Goal: Task Accomplishment & Management: Complete application form

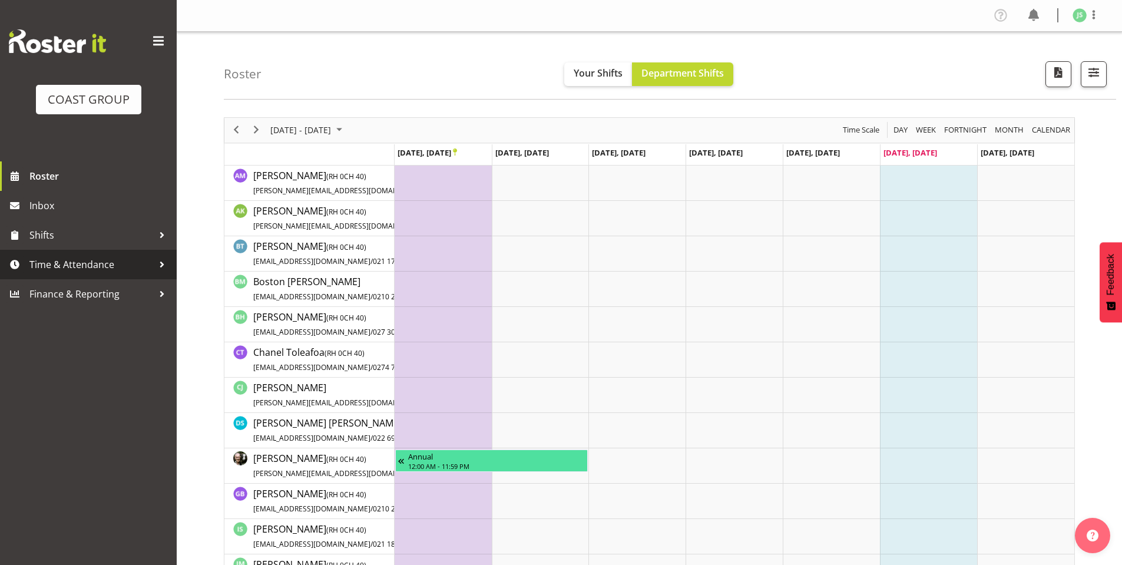
click at [87, 260] on span "Time & Attendance" at bounding box center [91, 265] width 124 height 18
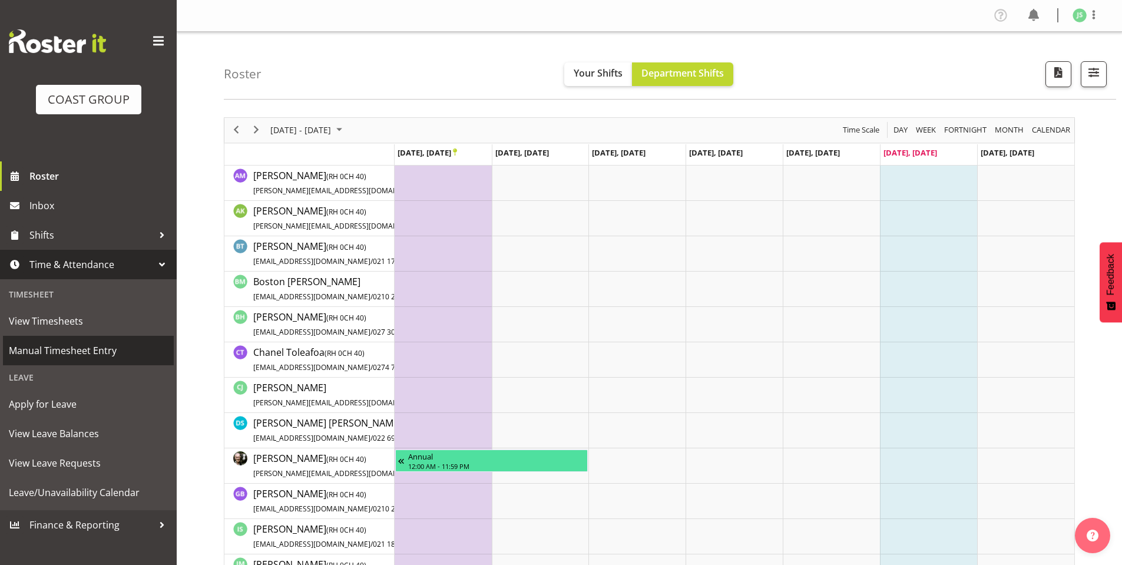
click at [64, 347] on span "Manual Timesheet Entry" at bounding box center [88, 350] width 159 height 18
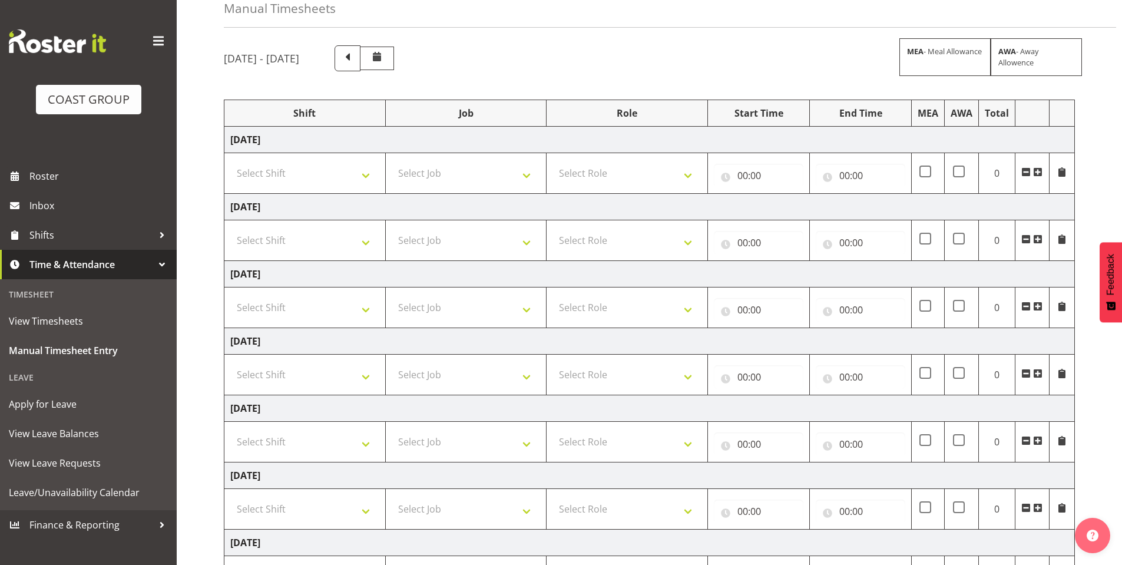
scroll to position [118, 0]
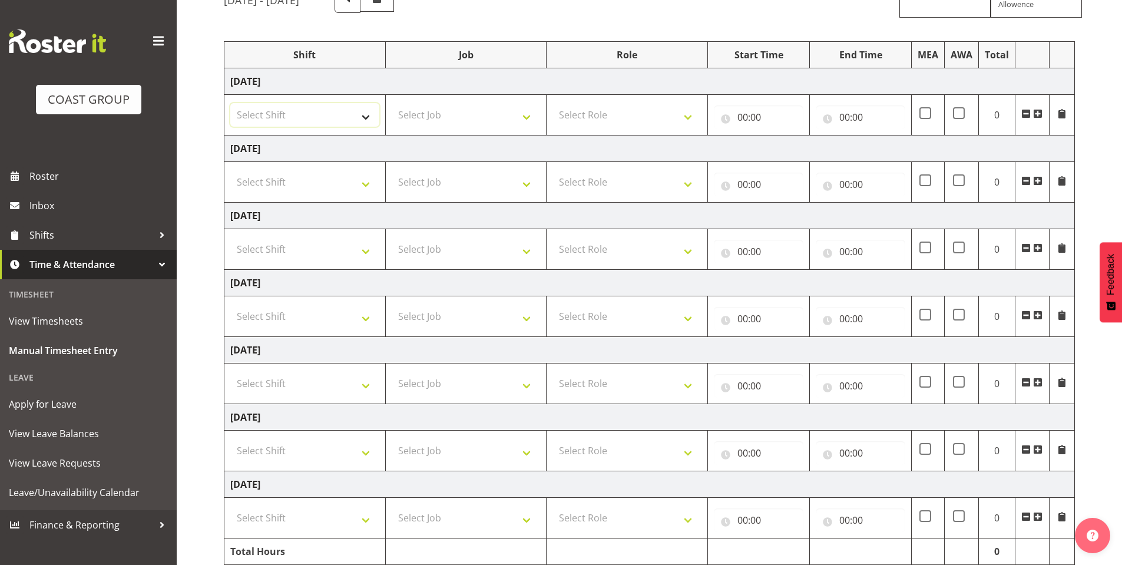
click at [361, 112] on select "Select Shift AKL SIGN ADMIN1 (LEAVE ALONE, DONT MAKE INACTIVE) DW ACCOUNT MANAG…" at bounding box center [304, 115] width 149 height 24
select select "6781"
click at [230, 103] on select "Select Shift AKL SIGN ADMIN1 (LEAVE ALONE, DONT MAKE INACTIVE) DW ACCOUNT MANAG…" at bounding box center [304, 115] width 149 height 24
drag, startPoint x: 357, startPoint y: 180, endPoint x: 344, endPoint y: 189, distance: 15.7
click at [357, 180] on select "Select Shift AKL SIGN ADMIN1 (LEAVE ALONE, DONT MAKE INACTIVE) DW ACCOUNT MANAG…" at bounding box center [304, 182] width 149 height 24
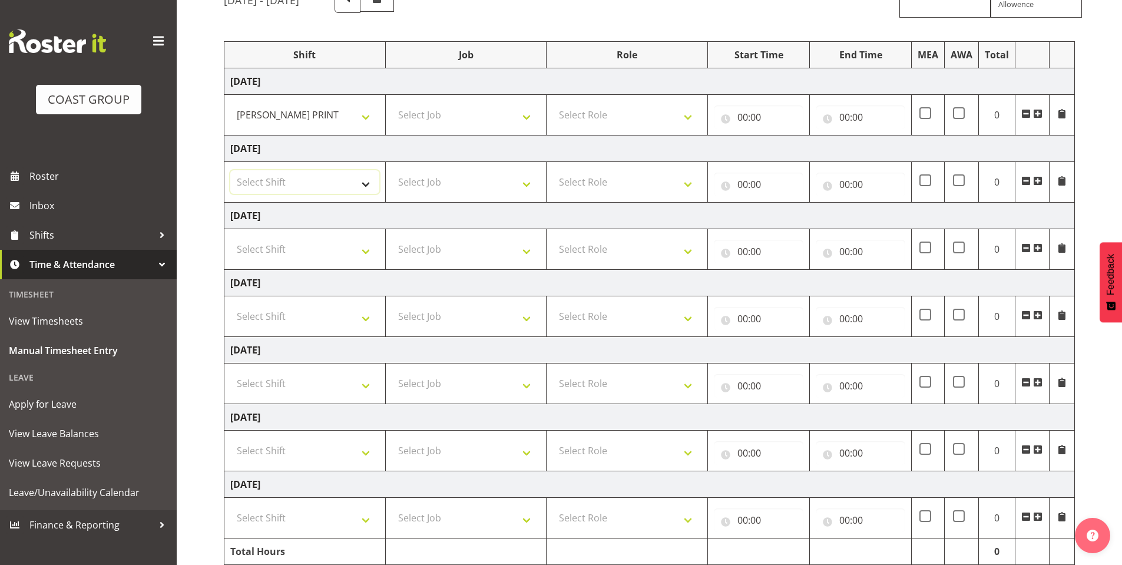
select select "6781"
click at [230, 170] on select "Select Shift AKL SIGN ADMIN1 (LEAVE ALONE, DONT MAKE INACTIVE) DW ACCOUNT MANAG…" at bounding box center [304, 182] width 149 height 24
click at [365, 247] on select "Select Shift AKL SIGN ADMIN1 (LEAVE ALONE, DONT MAKE INACTIVE) DW ACCOUNT MANAG…" at bounding box center [304, 249] width 149 height 24
select select "6781"
click at [230, 237] on select "Select Shift AKL SIGN ADMIN1 (LEAVE ALONE, DONT MAKE INACTIVE) DW ACCOUNT MANAG…" at bounding box center [304, 249] width 149 height 24
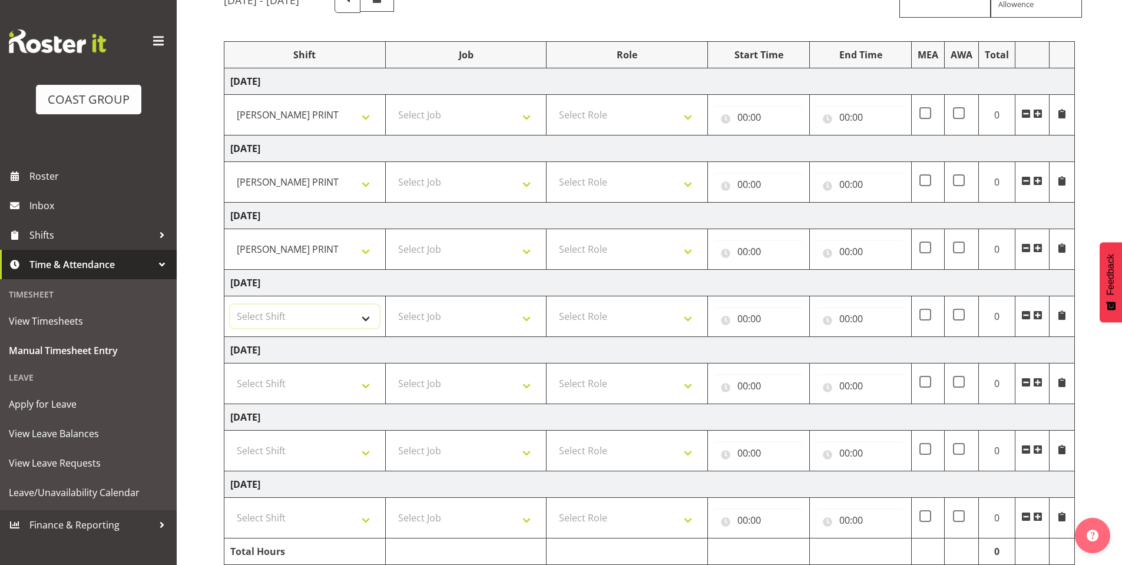
click at [359, 313] on select "Select Shift AKL SIGN ADMIN1 (LEAVE ALONE, DONT MAKE INACTIVE) DW ACCOUNT MANAG…" at bounding box center [304, 316] width 149 height 24
select select "6781"
click at [230, 304] on select "Select Shift AKL SIGN ADMIN1 (LEAVE ALONE, DONT MAKE INACTIVE) DW ACCOUNT MANAG…" at bounding box center [304, 316] width 149 height 24
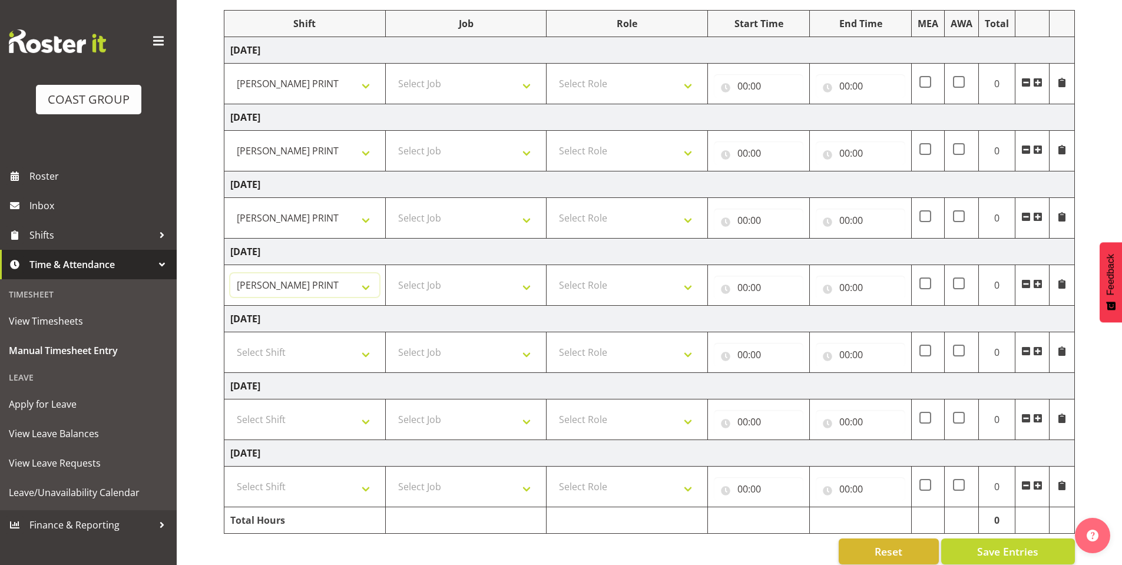
scroll to position [166, 0]
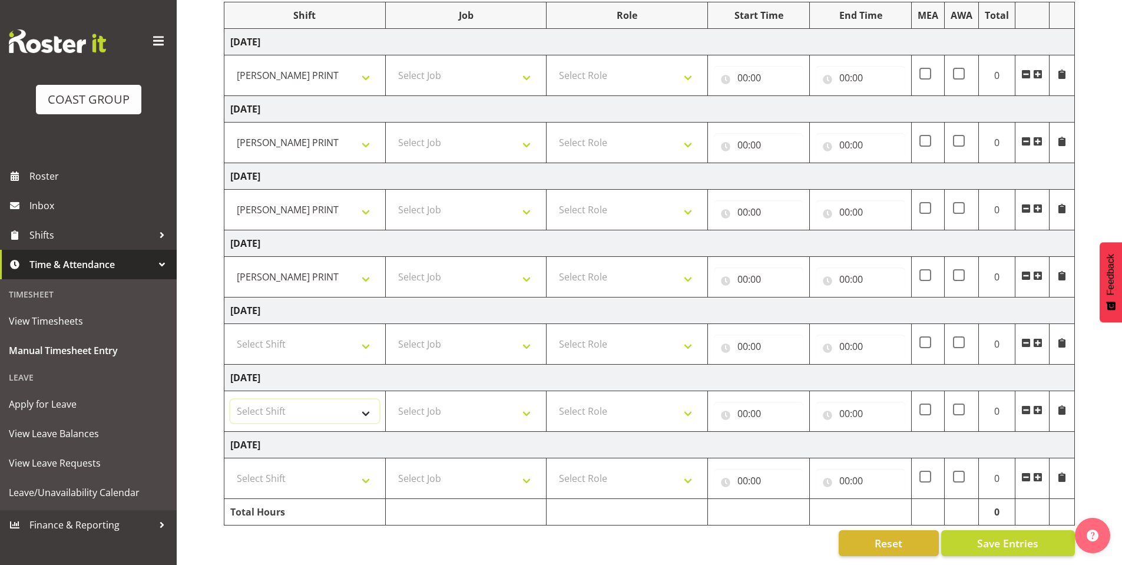
click at [363, 402] on select "Select Shift AKL SIGN ADMIN1 (LEAVE ALONE, DONT MAKE INACTIVE) DW ACCOUNT MANAG…" at bounding box center [304, 411] width 149 height 24
select select "6781"
click at [230, 399] on select "Select Shift AKL SIGN ADMIN1 (LEAVE ALONE, DONT MAKE INACTIVE) DW ACCOUNT MANAG…" at bounding box center [304, 411] width 149 height 24
click at [363, 470] on select "Select Shift AKL SIGN ADMIN1 (LEAVE ALONE, DONT MAKE INACTIVE) DW ACCOUNT MANAG…" at bounding box center [304, 478] width 149 height 24
select select "6781"
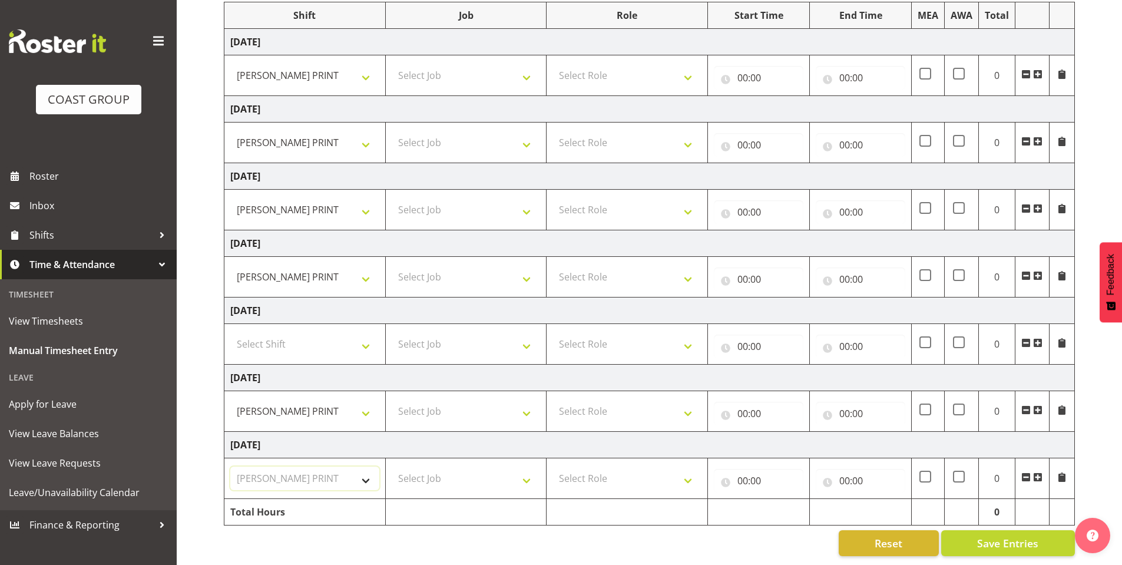
click at [230, 466] on select "Select Shift AKL SIGN ADMIN1 (LEAVE ALONE, DONT MAKE INACTIVE) DW ACCOUNT MANAG…" at bounding box center [304, 478] width 149 height 24
click at [525, 68] on select "Select Job 1 Carlton Events 1 Carlton Hamilton 1 Carlton Wellington 1 EHS WAREH…" at bounding box center [466, 76] width 149 height 24
select select "610"
click at [392, 64] on select "Select Job 1 Carlton Events 1 Carlton Hamilton 1 Carlton Wellington 1 EHS WAREH…" at bounding box center [466, 76] width 149 height 24
click at [528, 131] on select "Select Job 1 Carlton Events 1 Carlton Hamilton 1 Carlton Wellington 1 EHS WAREH…" at bounding box center [466, 143] width 149 height 24
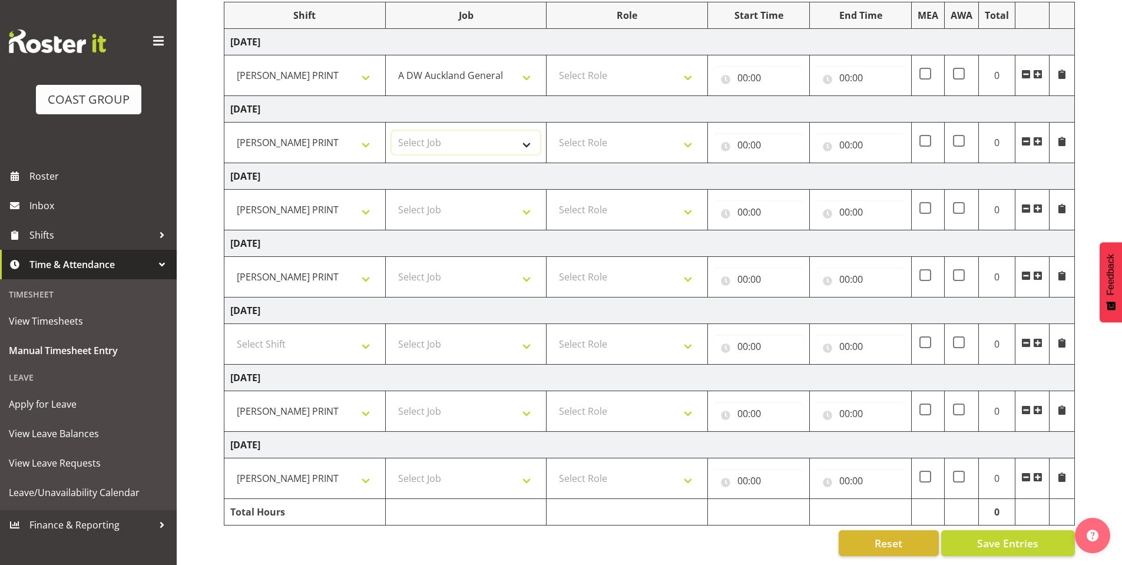
select select "610"
click at [392, 131] on select "Select Job 1 Carlton Events 1 Carlton Hamilton 1 Carlton Wellington 1 EHS WAREH…" at bounding box center [466, 143] width 149 height 24
click at [519, 200] on select "Select Job 1 Carlton Events 1 Carlton Hamilton 1 Carlton Wellington 1 EHS WAREH…" at bounding box center [466, 210] width 149 height 24
select select "610"
click at [392, 198] on select "Select Job 1 Carlton Events 1 Carlton Hamilton 1 Carlton Wellington 1 EHS WAREH…" at bounding box center [466, 210] width 149 height 24
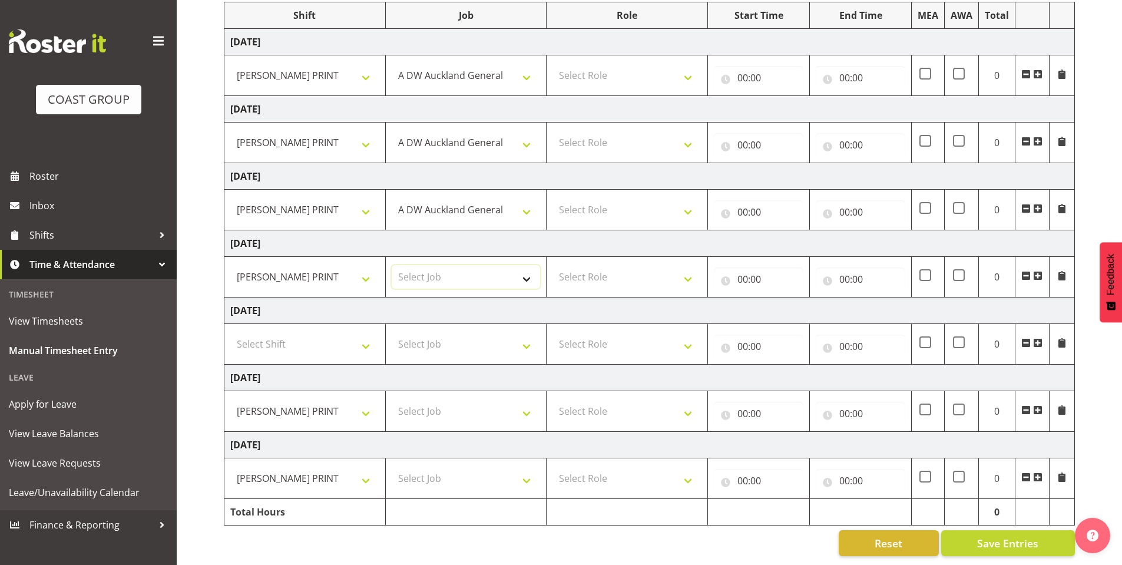
click at [524, 266] on select "Select Job 1 Carlton Events 1 Carlton Hamilton 1 Carlton Wellington 1 EHS WAREH…" at bounding box center [466, 277] width 149 height 24
select select "610"
click at [392, 265] on select "Select Job 1 Carlton Events 1 Carlton Hamilton 1 Carlton Wellington 1 EHS WAREH…" at bounding box center [466, 277] width 149 height 24
click at [527, 405] on select "Select Job 1 Carlton Events 1 Carlton Hamilton 1 Carlton Wellington 1 EHS WAREH…" at bounding box center [466, 411] width 149 height 24
select select "610"
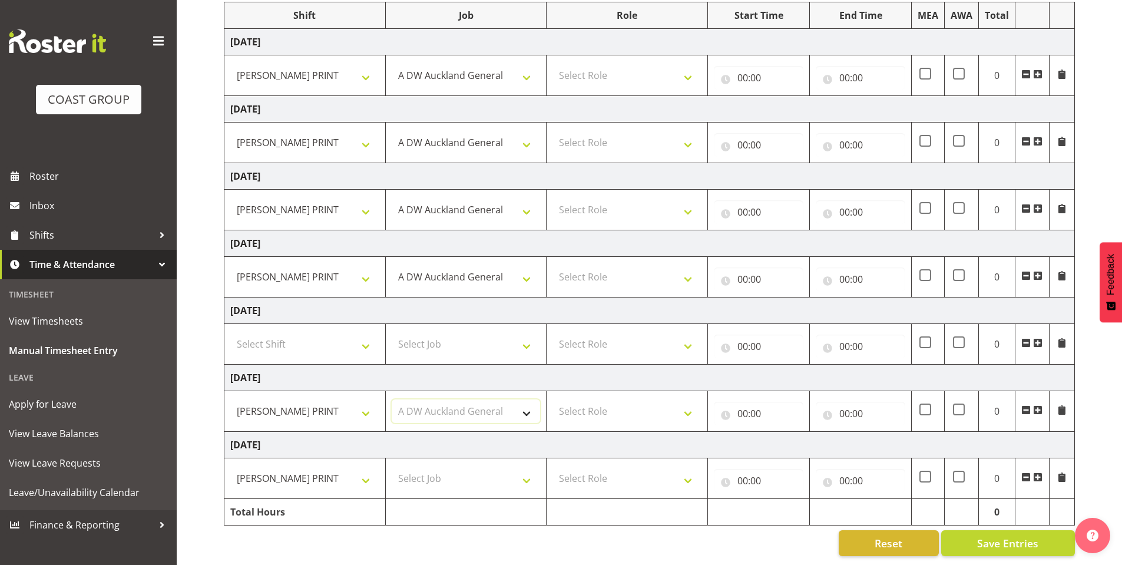
click at [392, 399] on select "Select Job 1 Carlton Events 1 Carlton Hamilton 1 Carlton Wellington 1 EHS WAREH…" at bounding box center [466, 411] width 149 height 24
click at [522, 466] on select "Select Job 1 Carlton Events 1 Carlton Hamilton 1 Carlton Wellington 1 EHS WAREH…" at bounding box center [466, 478] width 149 height 24
select select "610"
click at [392, 466] on select "Select Job 1 Carlton Events 1 Carlton Hamilton 1 Carlton Wellington 1 EHS WAREH…" at bounding box center [466, 478] width 149 height 24
click at [687, 64] on select "Select Role DESIGNER DW" at bounding box center [626, 76] width 149 height 24
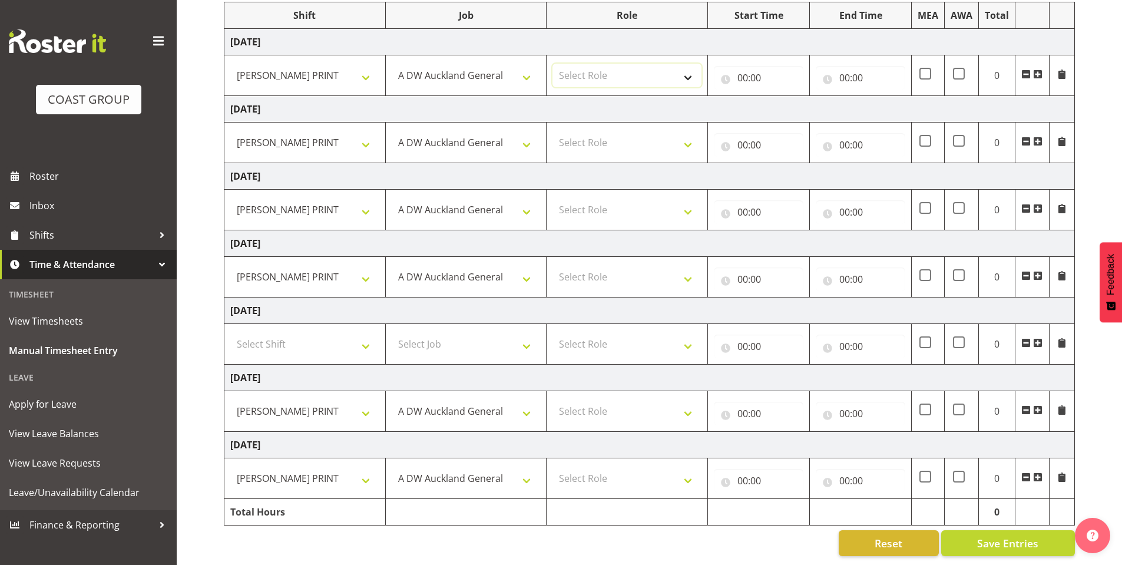
select select "221"
click at [552, 64] on select "Select Role DESIGNER DW" at bounding box center [626, 76] width 149 height 24
click at [682, 132] on select "Select Role DESIGNER DW" at bounding box center [626, 143] width 149 height 24
select select "221"
click at [552, 131] on select "Select Role DESIGNER DW" at bounding box center [626, 143] width 149 height 24
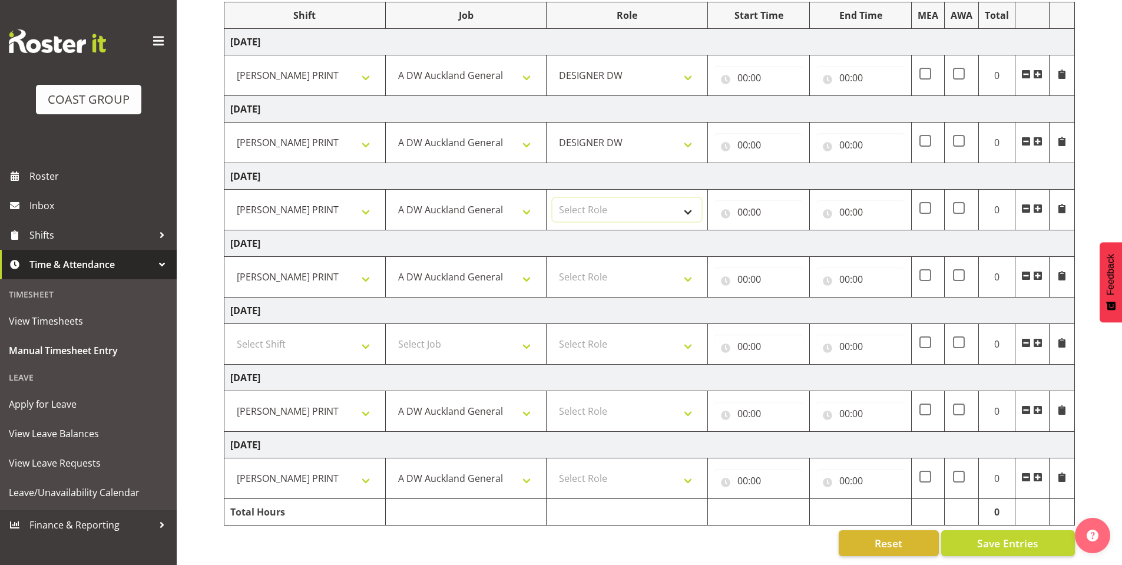
click at [687, 198] on select "Select Role DESIGNER DW" at bounding box center [626, 210] width 149 height 24
select select "221"
click at [552, 198] on select "Select Role DESIGNER DW" at bounding box center [626, 210] width 149 height 24
click at [682, 265] on select "Select Role DESIGNER DW" at bounding box center [626, 277] width 149 height 24
select select "221"
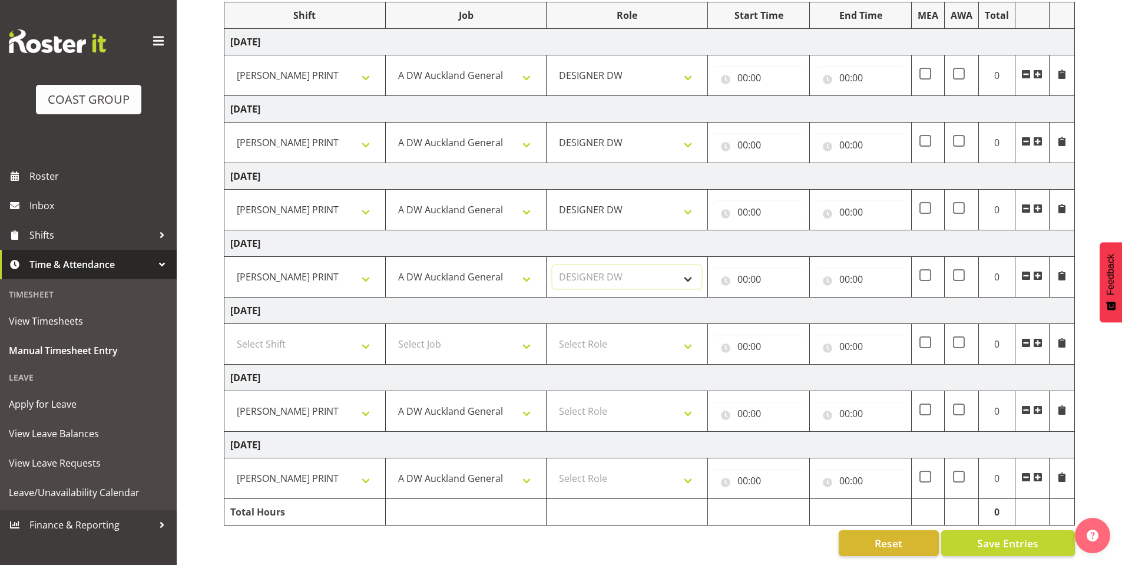
click at [552, 265] on select "Select Role DESIGNER DW" at bounding box center [626, 277] width 149 height 24
click at [681, 402] on select "Select Role DESIGNER DW" at bounding box center [626, 411] width 149 height 24
select select "221"
click at [552, 399] on select "Select Role DESIGNER DW" at bounding box center [626, 411] width 149 height 24
click at [685, 467] on select "Select Role DESIGNER DW" at bounding box center [626, 478] width 149 height 24
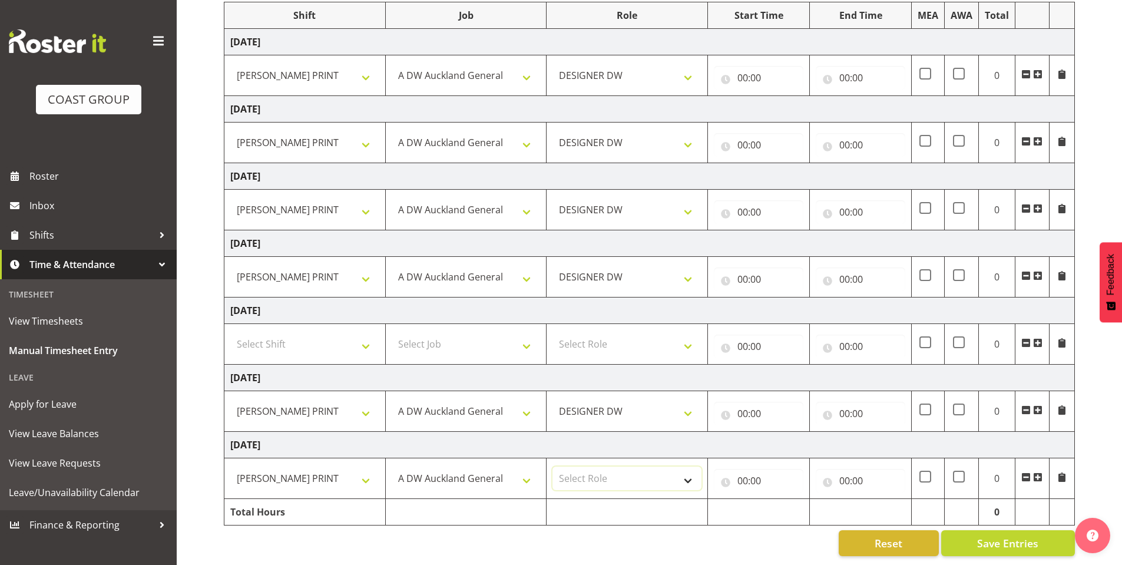
select select "221"
click at [552, 466] on select "Select Role DESIGNER DW" at bounding box center [626, 478] width 149 height 24
click at [744, 66] on input "00:00" at bounding box center [758, 78] width 89 height 24
click at [790, 97] on select "00 01 02 03 04 05 06 07 08 09 10 11 12 13 14 15 16 17 18 19 20 21 22 23" at bounding box center [794, 109] width 26 height 24
select select "8"
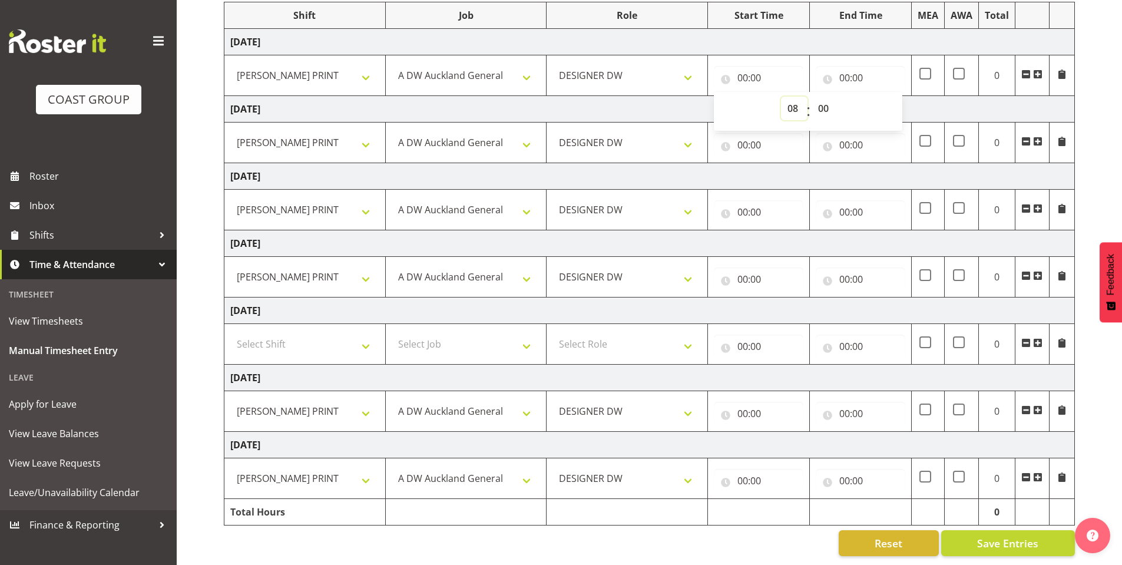
click at [781, 97] on select "00 01 02 03 04 05 06 07 08 09 10 11 12 13 14 15 16 17 18 19 20 21 22 23" at bounding box center [794, 109] width 26 height 24
type input "08:00"
click at [742, 136] on input "00:00" at bounding box center [758, 145] width 89 height 24
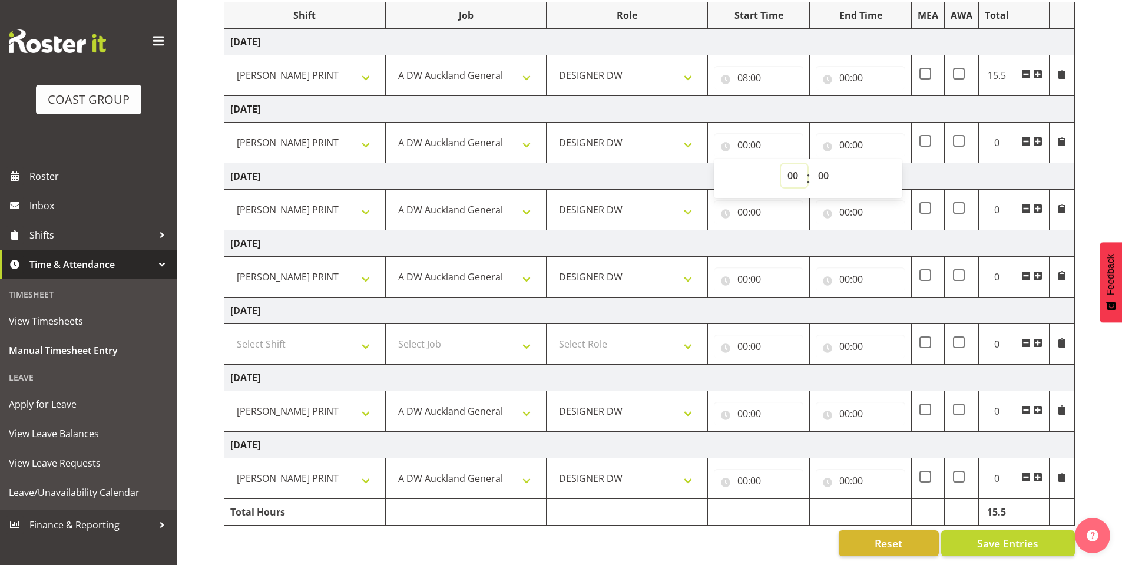
click at [781, 167] on select "00 01 02 03 04 05 06 07 08 09 10 11 12 13 14 15 16 17 18 19 20 21 22 23" at bounding box center [794, 176] width 26 height 24
select select "8"
click at [781, 164] on select "00 01 02 03 04 05 06 07 08 09 10 11 12 13 14 15 16 17 18 19 20 21 22 23" at bounding box center [794, 176] width 26 height 24
type input "08:00"
click at [745, 202] on input "00:00" at bounding box center [758, 212] width 89 height 24
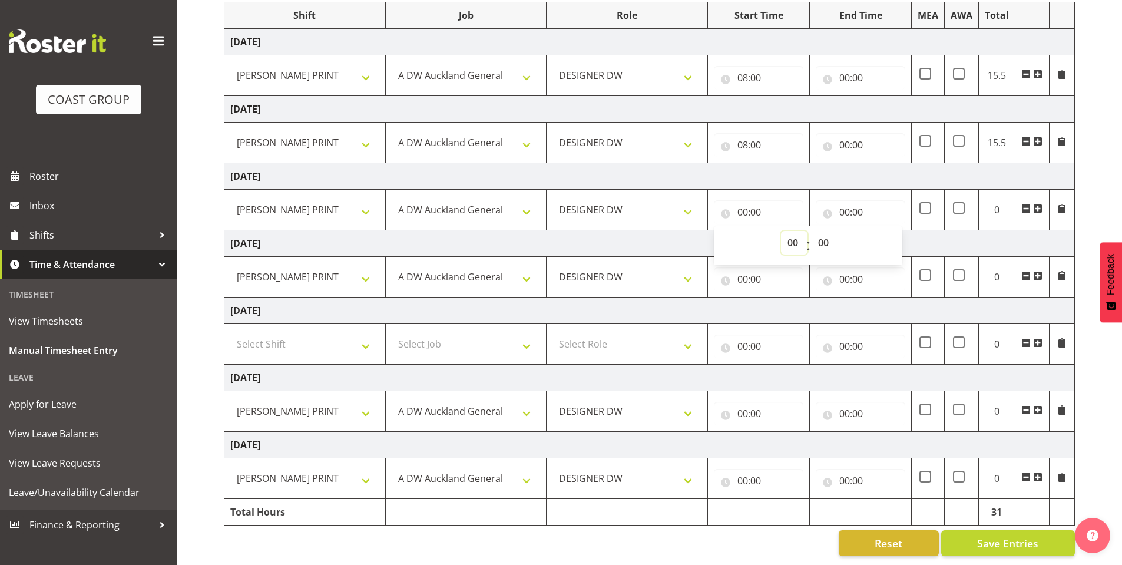
click at [785, 235] on select "00 01 02 03 04 05 06 07 08 09 10 11 12 13 14 15 16 17 18 19 20 21 22 23" at bounding box center [794, 243] width 26 height 24
select select "8"
click at [781, 231] on select "00 01 02 03 04 05 06 07 08 09 10 11 12 13 14 15 16 17 18 19 20 21 22 23" at bounding box center [794, 243] width 26 height 24
type input "08:00"
click at [739, 268] on input "00:00" at bounding box center [758, 279] width 89 height 24
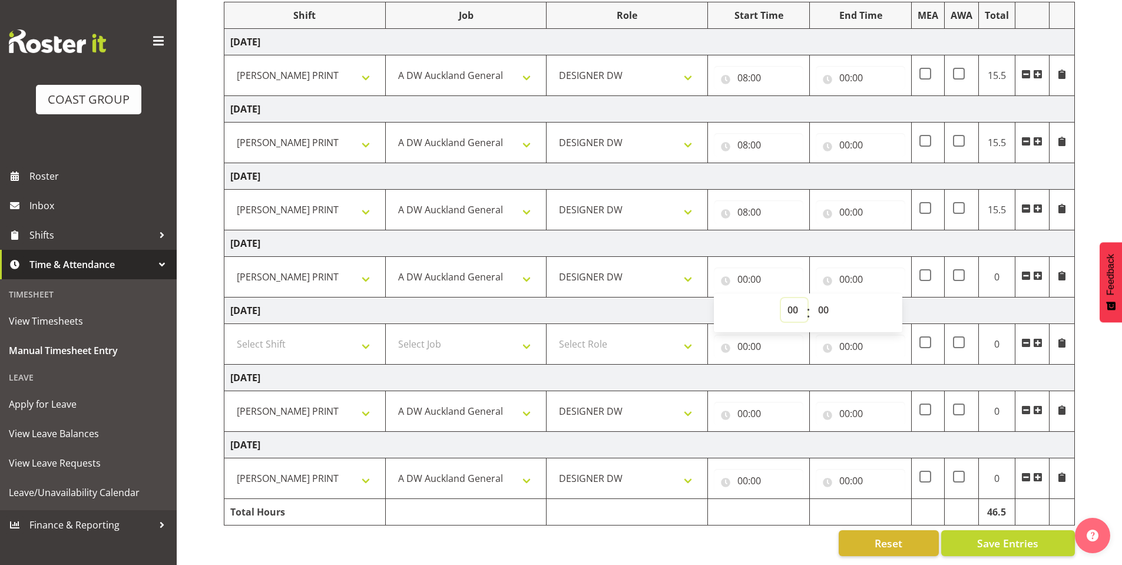
click at [794, 298] on select "00 01 02 03 04 05 06 07 08 09 10 11 12 13 14 15 16 17 18 19 20 21 22 23" at bounding box center [794, 310] width 26 height 24
select select "7"
click at [781, 298] on select "00 01 02 03 04 05 06 07 08 09 10 11 12 13 14 15 16 17 18 19 20 21 22 23" at bounding box center [794, 310] width 26 height 24
type input "07:00"
click at [745, 402] on input "00:00" at bounding box center [758, 414] width 89 height 24
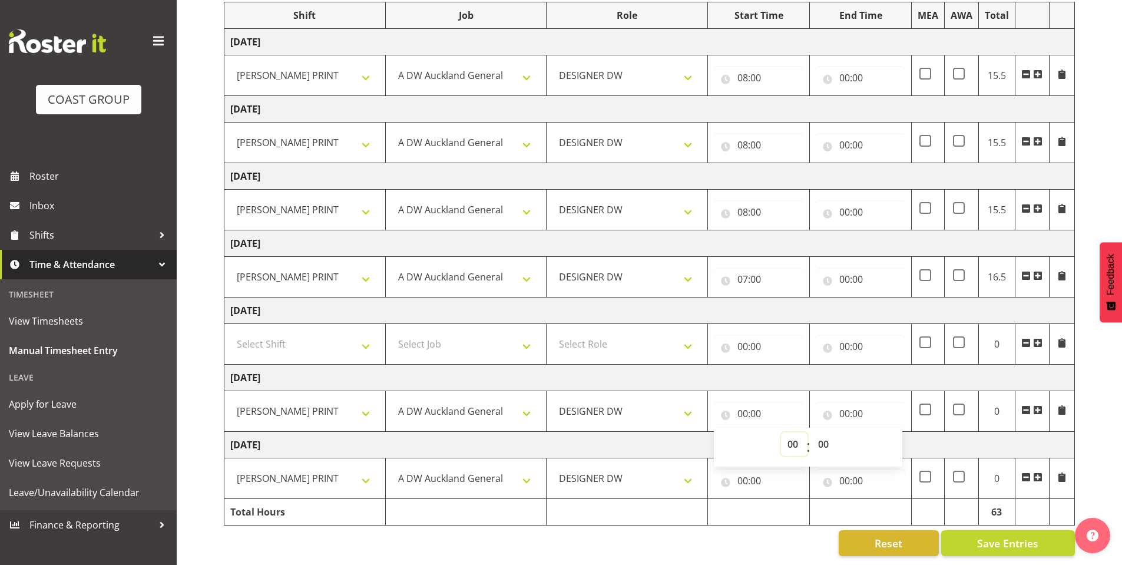
click at [785, 432] on select "00 01 02 03 04 05 06 07 08 09 10 11 12 13 14 15 16 17 18 19 20 21 22 23" at bounding box center [794, 444] width 26 height 24
select select "8"
click at [781, 432] on select "00 01 02 03 04 05 06 07 08 09 10 11 12 13 14 15 16 17 18 19 20 21 22 23" at bounding box center [794, 444] width 26 height 24
type input "08:00"
click at [748, 473] on input "00:00" at bounding box center [758, 481] width 89 height 24
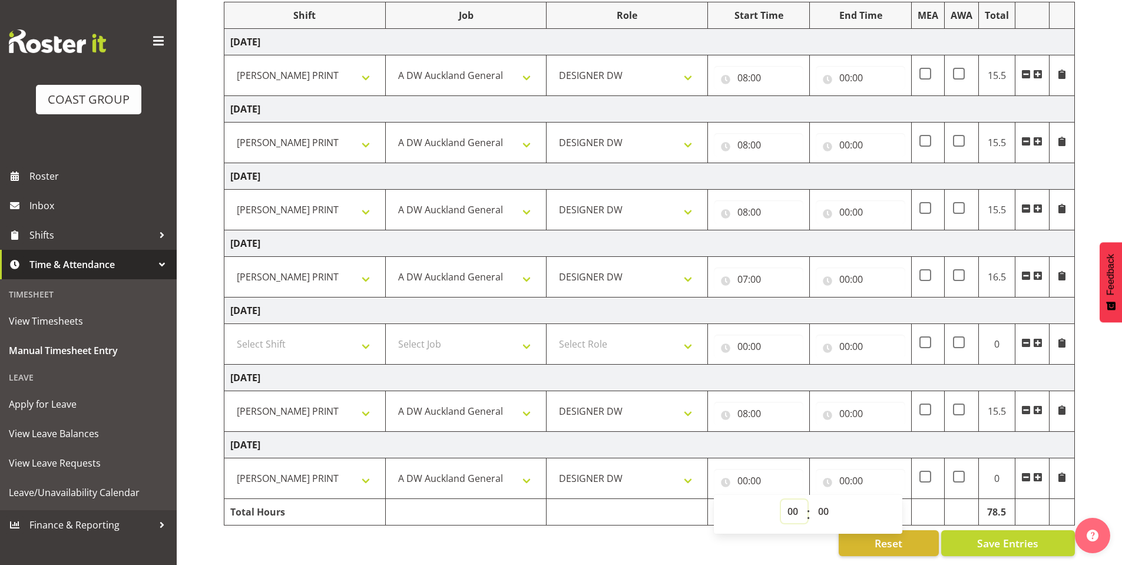
click at [787, 499] on select "00 01 02 03 04 05 06 07 08 09 10 11 12 13 14 15 16 17 18 19 20 21 22 23" at bounding box center [794, 511] width 26 height 24
select select "8"
click at [781, 499] on select "00 01 02 03 04 05 06 07 08 09 10 11 12 13 14 15 16 17 18 19 20 21 22 23" at bounding box center [794, 511] width 26 height 24
type input "08:00"
click at [844, 66] on input "00:00" at bounding box center [859, 78] width 89 height 24
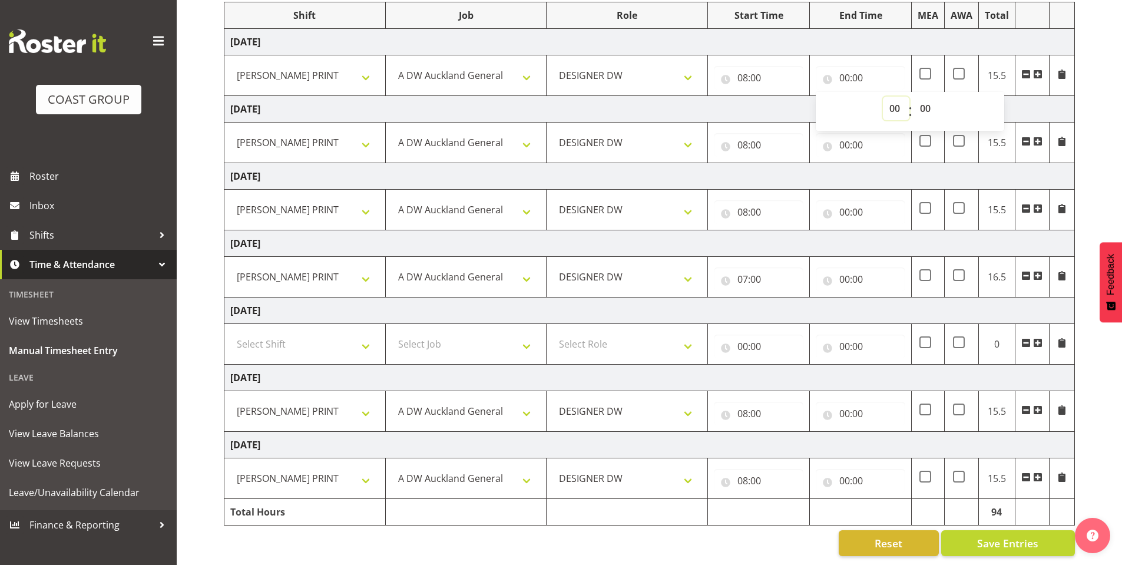
click at [897, 97] on select "00 01 02 03 04 05 06 07 08 09 10 11 12 13 14 15 16 17 18 19 20 21 22 23" at bounding box center [896, 109] width 26 height 24
select select "16"
click at [883, 97] on select "00 01 02 03 04 05 06 07 08 09 10 11 12 13 14 15 16 17 18 19 20 21 22 23" at bounding box center [896, 109] width 26 height 24
type input "16:00"
click at [843, 136] on input "00:00" at bounding box center [859, 145] width 89 height 24
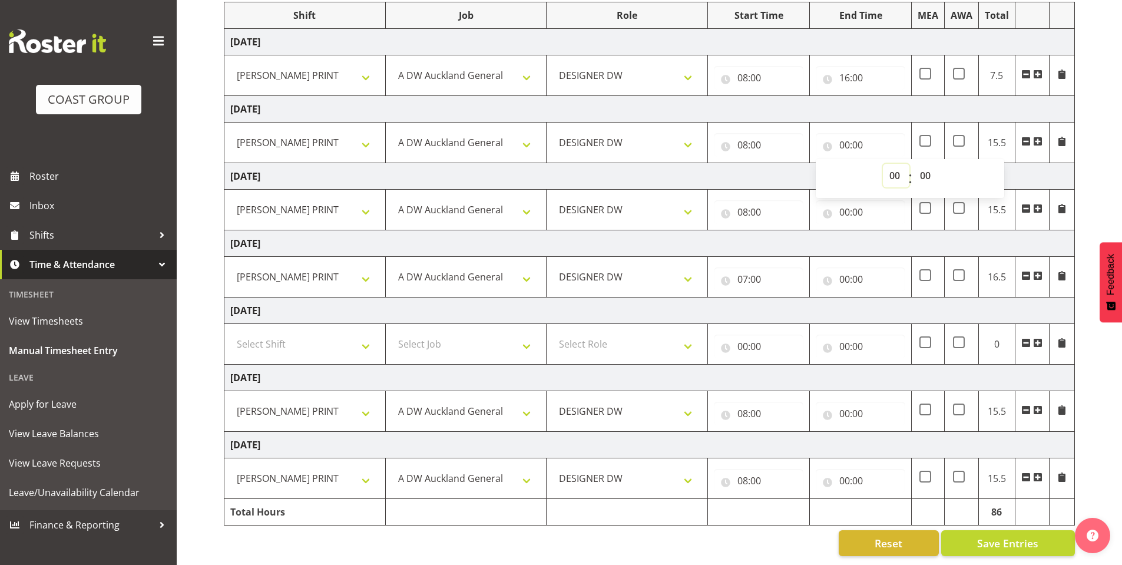
click at [894, 177] on select "00 01 02 03 04 05 06 07 08 09 10 11 12 13 14 15 16 17 18 19 20 21 22 23" at bounding box center [896, 176] width 26 height 24
select select "16"
click at [883, 164] on select "00 01 02 03 04 05 06 07 08 09 10 11 12 13 14 15 16 17 18 19 20 21 22 23" at bounding box center [896, 176] width 26 height 24
type input "16:00"
click at [843, 201] on input "00:00" at bounding box center [859, 212] width 89 height 24
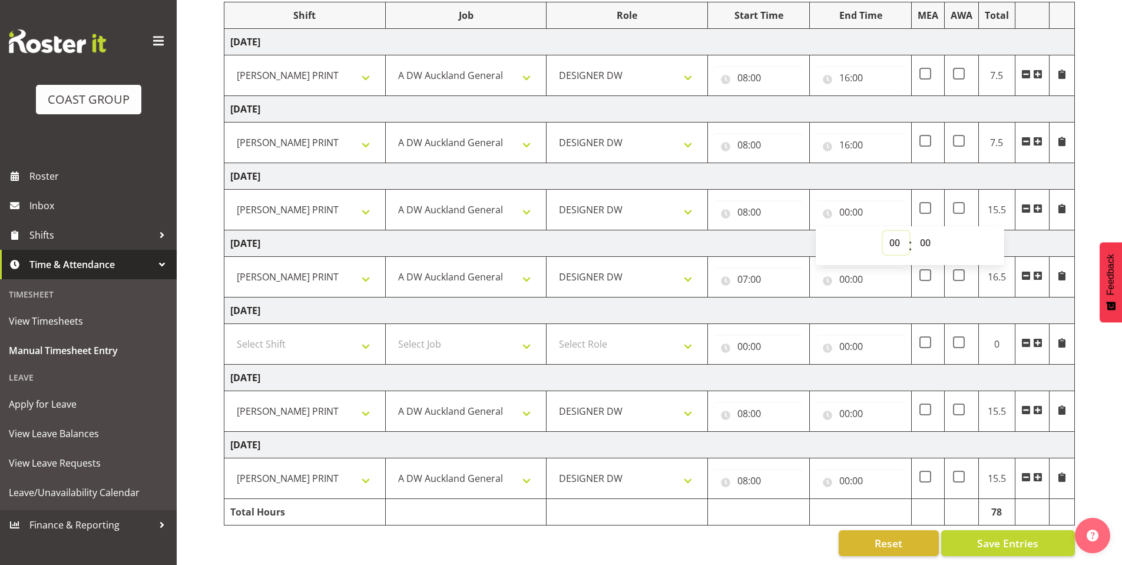
click at [894, 231] on select "00 01 02 03 04 05 06 07 08 09 10 11 12 13 14 15 16 17 18 19 20 21 22 23" at bounding box center [896, 243] width 26 height 24
select select "16"
click at [883, 231] on select "00 01 02 03 04 05 06 07 08 09 10 11 12 13 14 15 16 17 18 19 20 21 22 23" at bounding box center [896, 243] width 26 height 24
type input "16:00"
click at [853, 267] on input "00:00" at bounding box center [859, 279] width 89 height 24
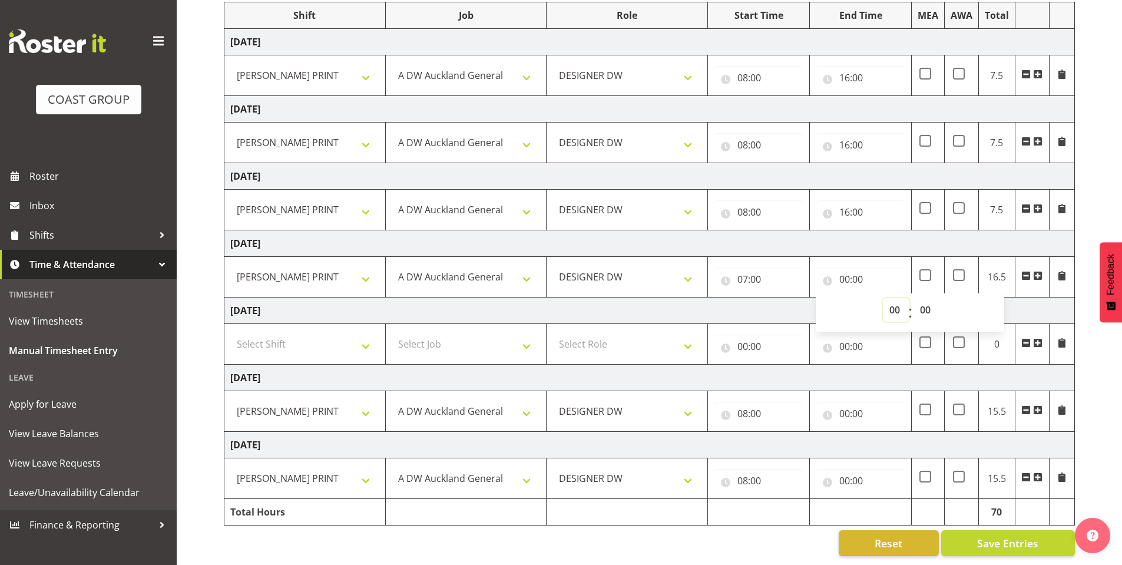
click at [887, 300] on select "00 01 02 03 04 05 06 07 08 09 10 11 12 13 14 15 16 17 18 19 20 21 22 23" at bounding box center [896, 310] width 26 height 24
select select "16"
click at [883, 298] on select "00 01 02 03 04 05 06 07 08 09 10 11 12 13 14 15 16 17 18 19 20 21 22 23" at bounding box center [896, 310] width 26 height 24
type input "16:00"
click at [847, 403] on input "00:00" at bounding box center [859, 414] width 89 height 24
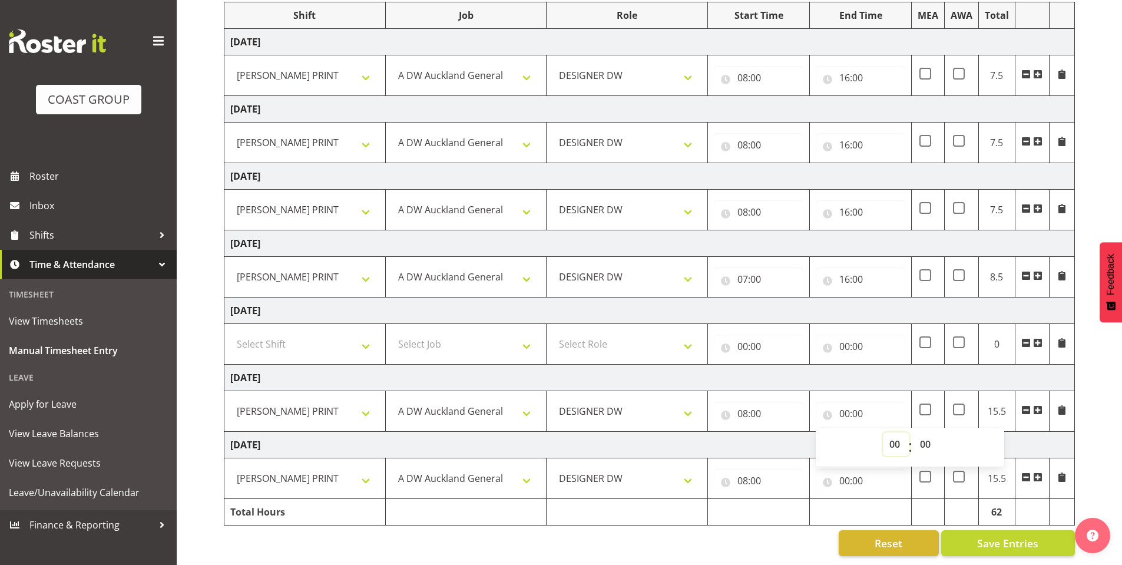
click at [888, 432] on select "00 01 02 03 04 05 06 07 08 09 10 11 12 13 14 15 16 17 18 19 20 21 22 23" at bounding box center [896, 444] width 26 height 24
select select "16"
click at [883, 432] on select "00 01 02 03 04 05 06 07 08 09 10 11 12 13 14 15 16 17 18 19 20 21 22 23" at bounding box center [896, 444] width 26 height 24
type input "16:00"
click at [847, 469] on input "00:00" at bounding box center [859, 481] width 89 height 24
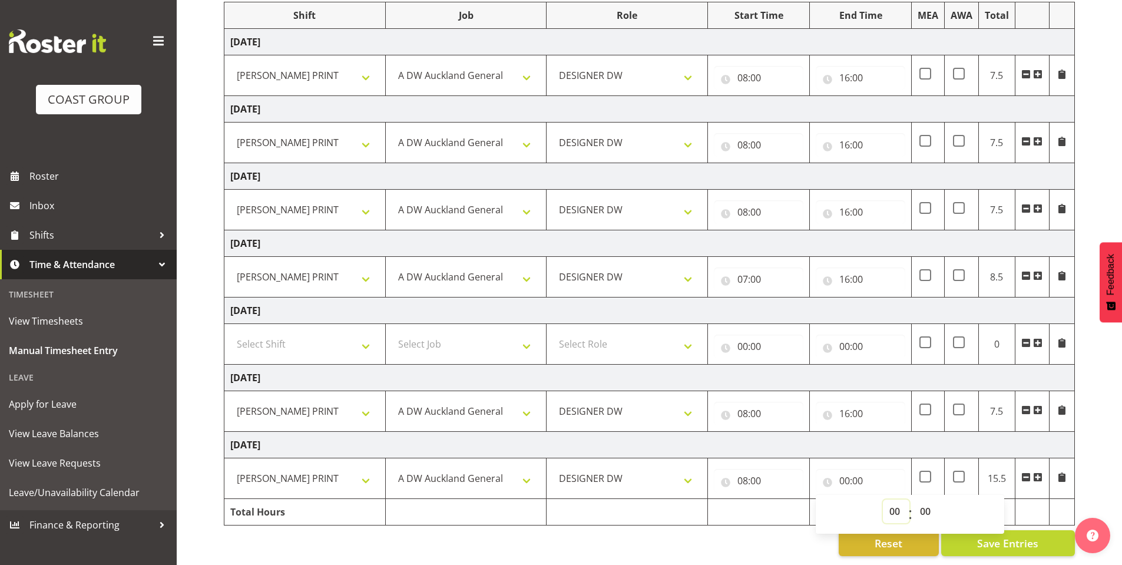
click at [894, 499] on select "00 01 02 03 04 05 06 07 08 09 10 11 12 13 14 15 16 17 18 19 20 21 22 23" at bounding box center [896, 511] width 26 height 24
select select "16"
click at [883, 499] on select "00 01 02 03 04 05 06 07 08 09 10 11 12 13 14 15 16 17 18 19 20 21 22 23" at bounding box center [896, 511] width 26 height 24
type input "16:00"
click at [1085, 417] on div "September 24th - September 30th 2025 MEA - Meal Allowance AWA - Away Allowence …" at bounding box center [673, 252] width 898 height 626
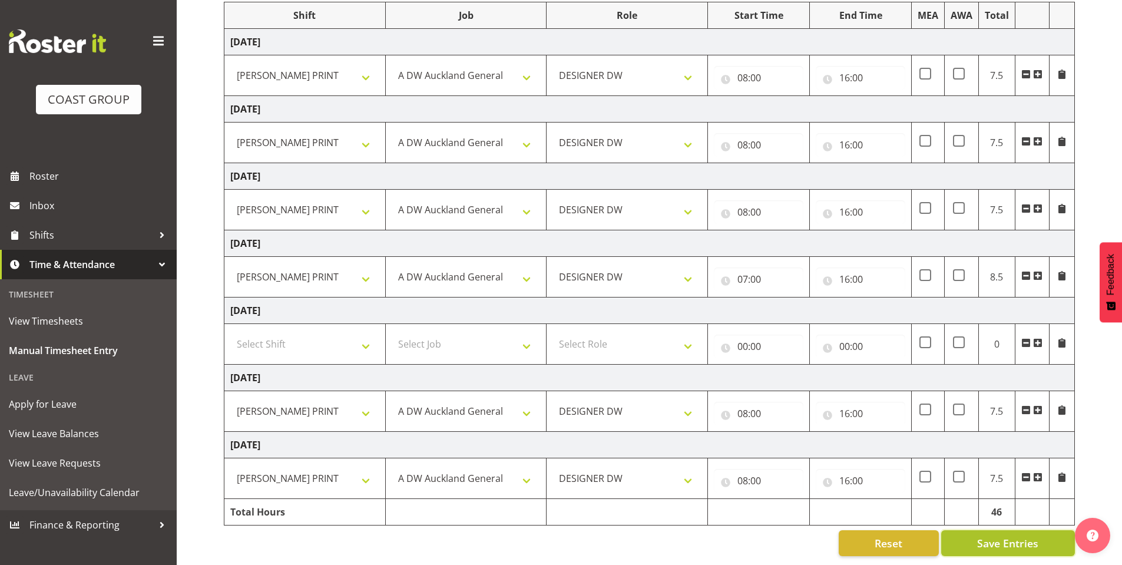
click at [997, 535] on span "Save Entries" at bounding box center [1007, 542] width 61 height 15
